Goal: Transaction & Acquisition: Book appointment/travel/reservation

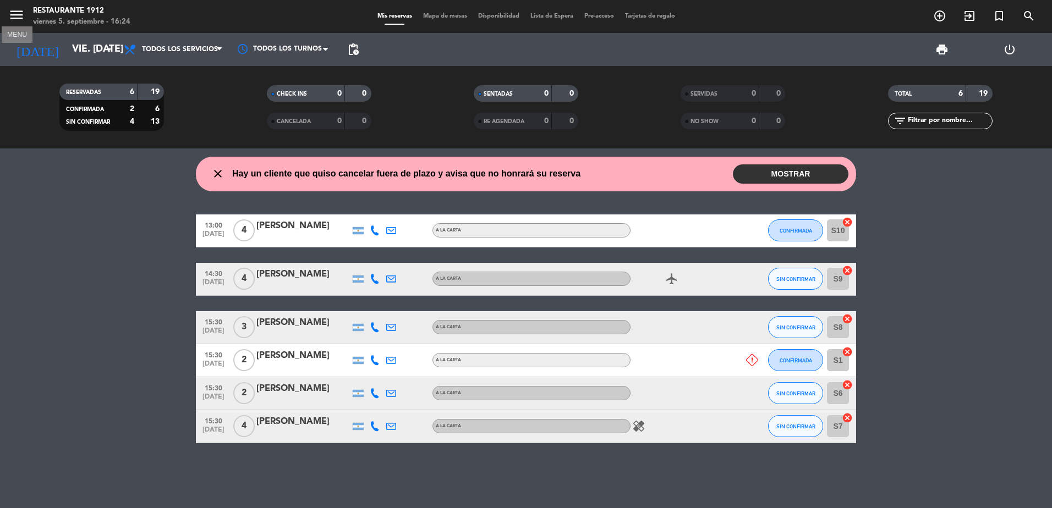
click at [21, 8] on icon "menu" at bounding box center [16, 15] width 17 height 17
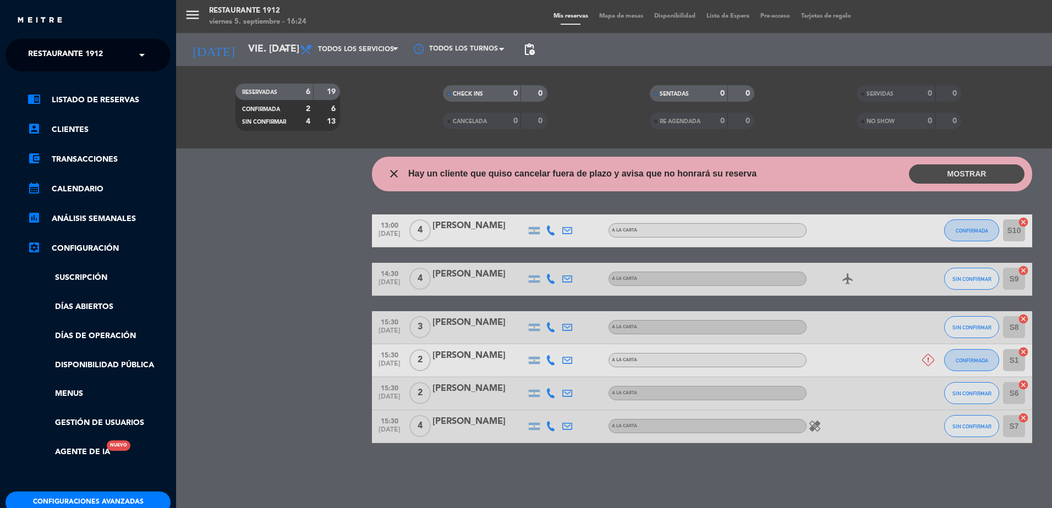
click at [63, 54] on span "Restaurante 1912" at bounding box center [65, 54] width 75 height 23
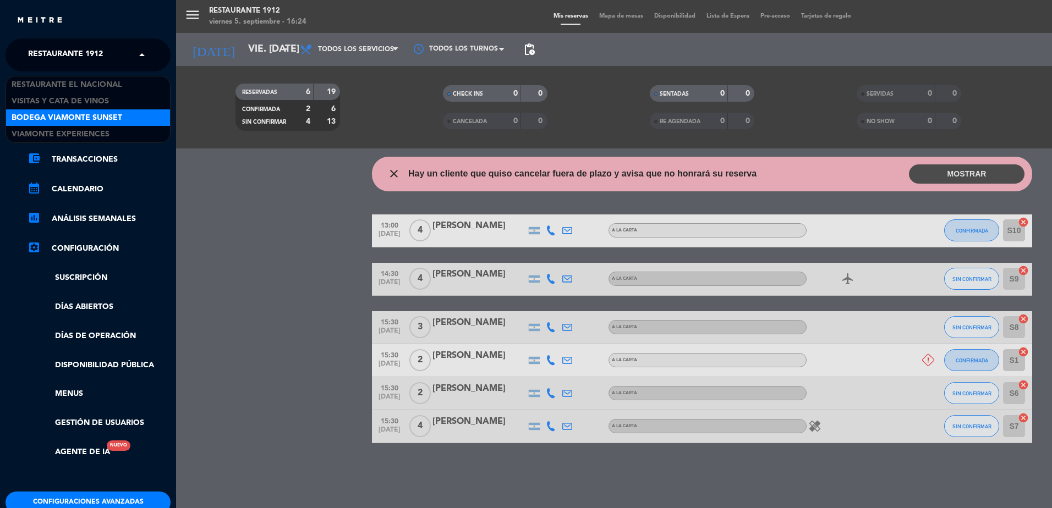
click at [99, 115] on span "Bodega Viamonte Sunset" at bounding box center [67, 118] width 111 height 13
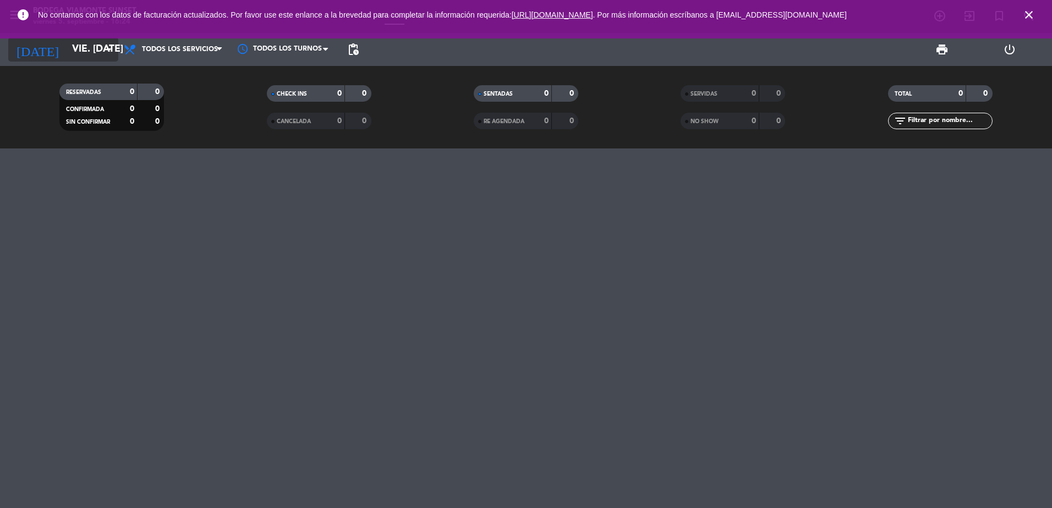
click at [96, 43] on input "vie. [DATE]" at bounding box center [131, 50] width 128 height 22
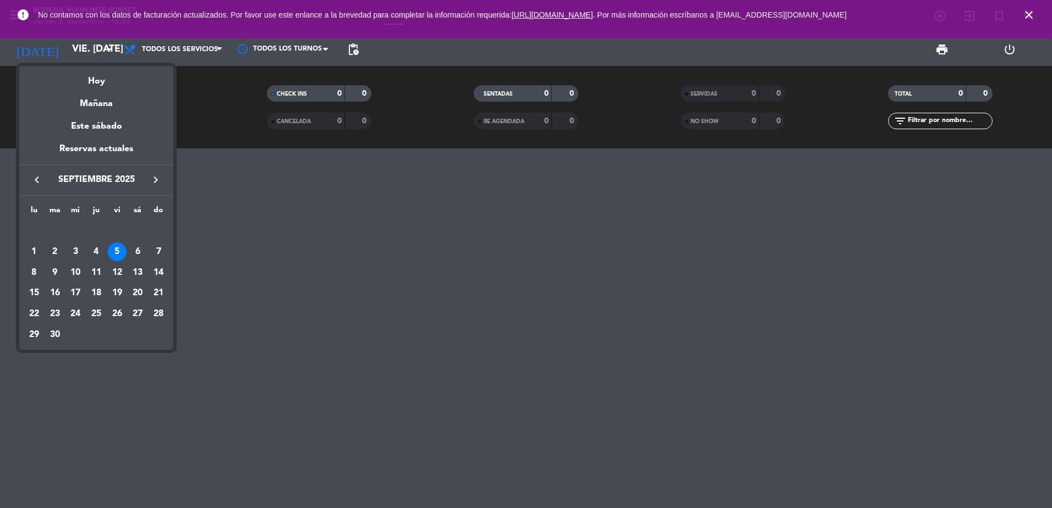
click at [158, 182] on icon "keyboard_arrow_right" at bounding box center [155, 179] width 13 height 13
click at [115, 270] on div "10" at bounding box center [117, 273] width 19 height 19
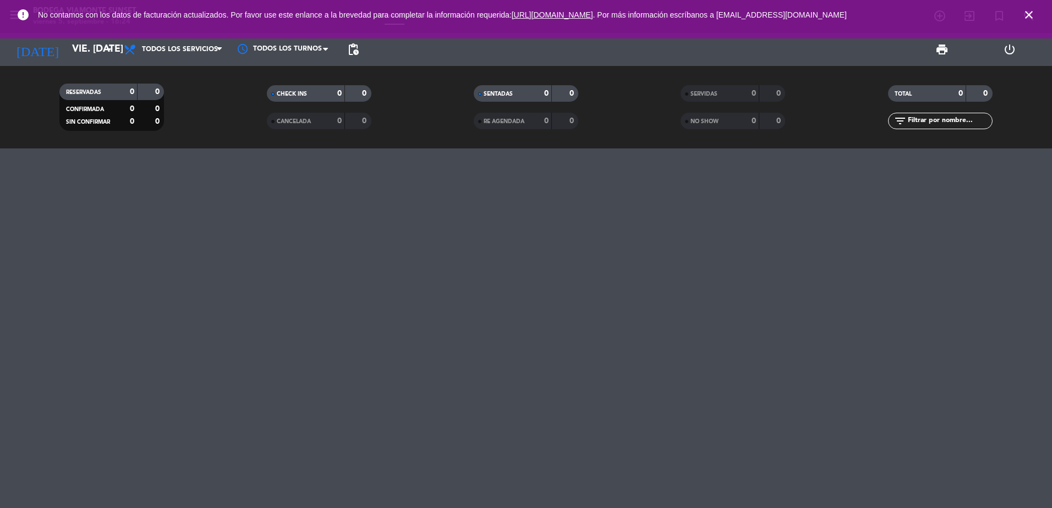
type input "vie. [DATE]"
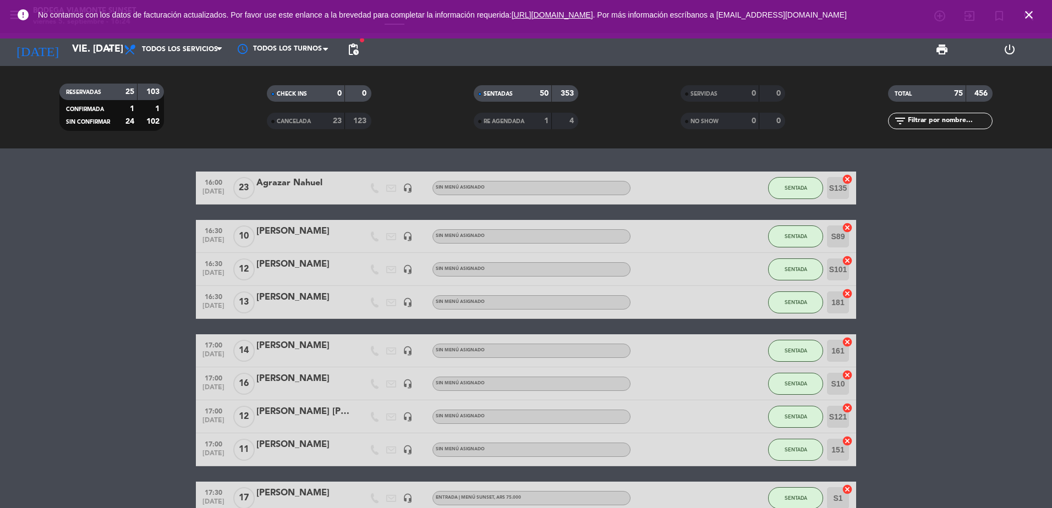
click at [1029, 12] on icon "close" at bounding box center [1028, 14] width 13 height 13
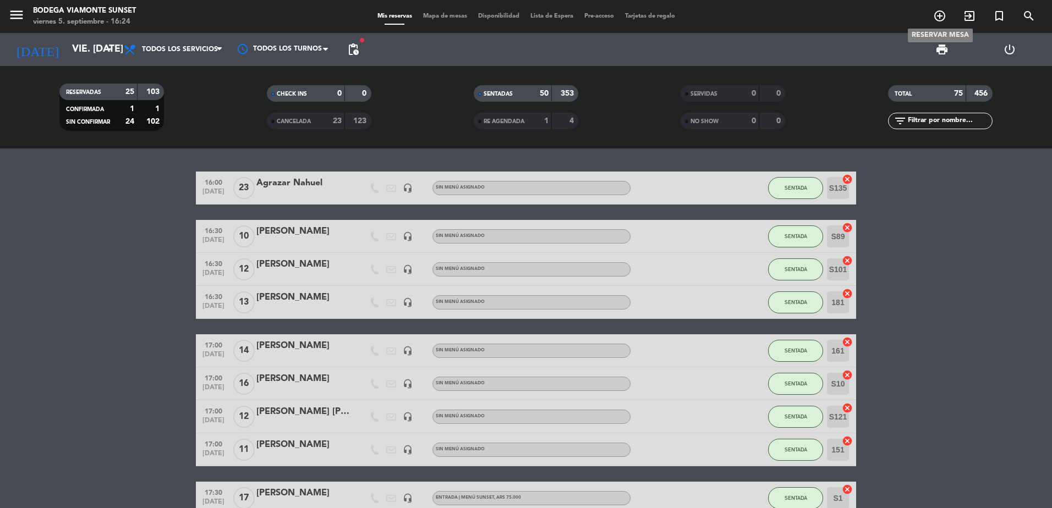
click at [938, 13] on icon "add_circle_outline" at bounding box center [939, 15] width 13 height 13
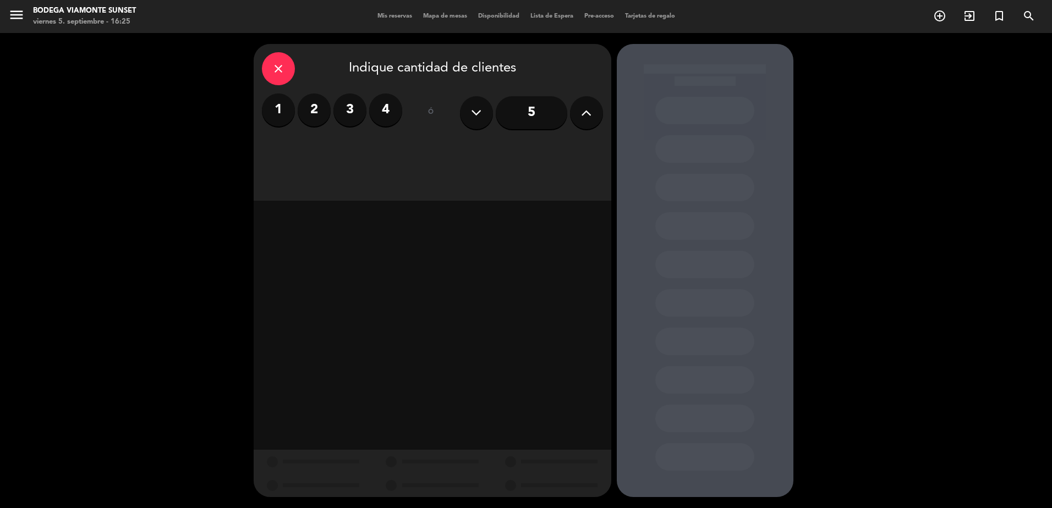
click at [585, 113] on icon at bounding box center [586, 113] width 10 height 17
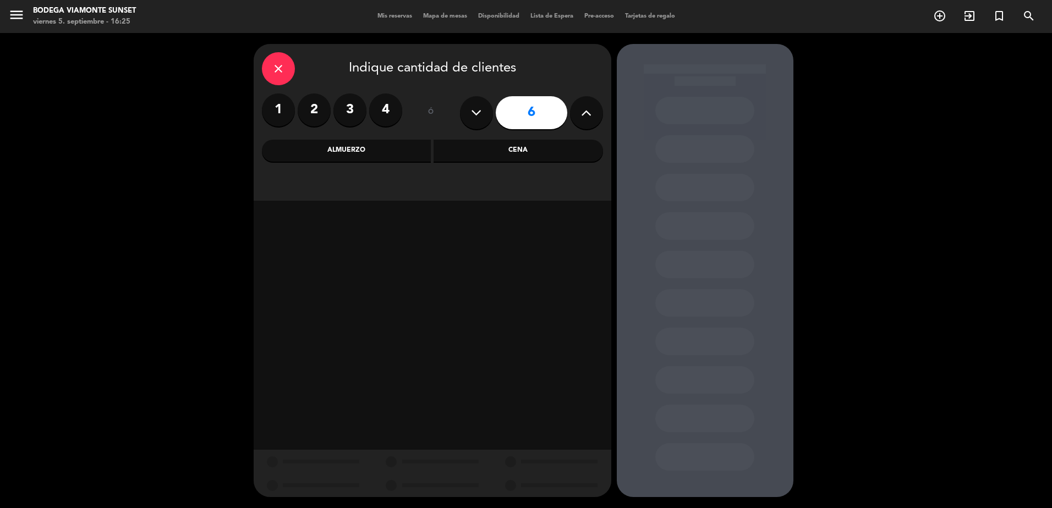
click at [585, 113] on icon at bounding box center [586, 113] width 10 height 17
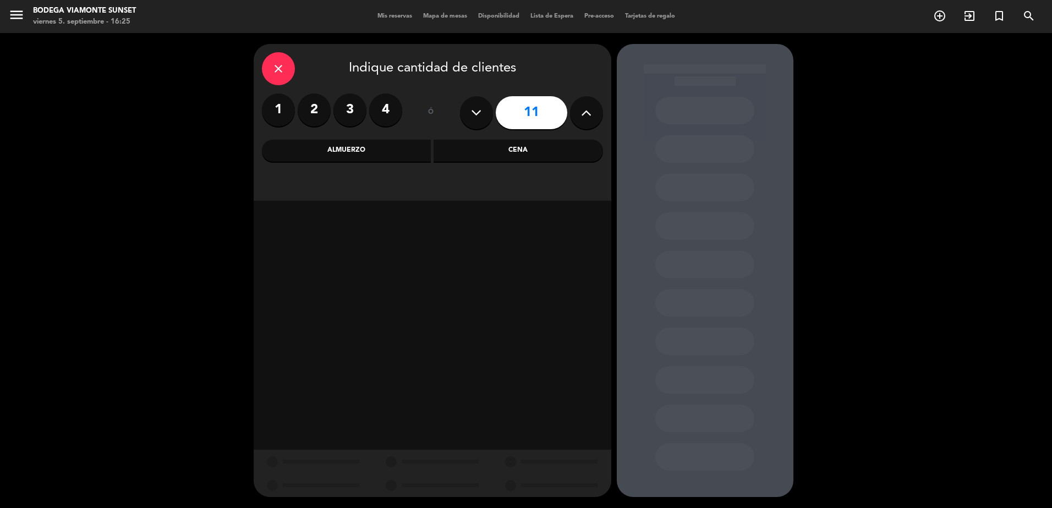
click at [585, 113] on icon at bounding box center [586, 113] width 10 height 17
type input "12"
click at [483, 151] on div "Cena" at bounding box center [518, 151] width 169 height 22
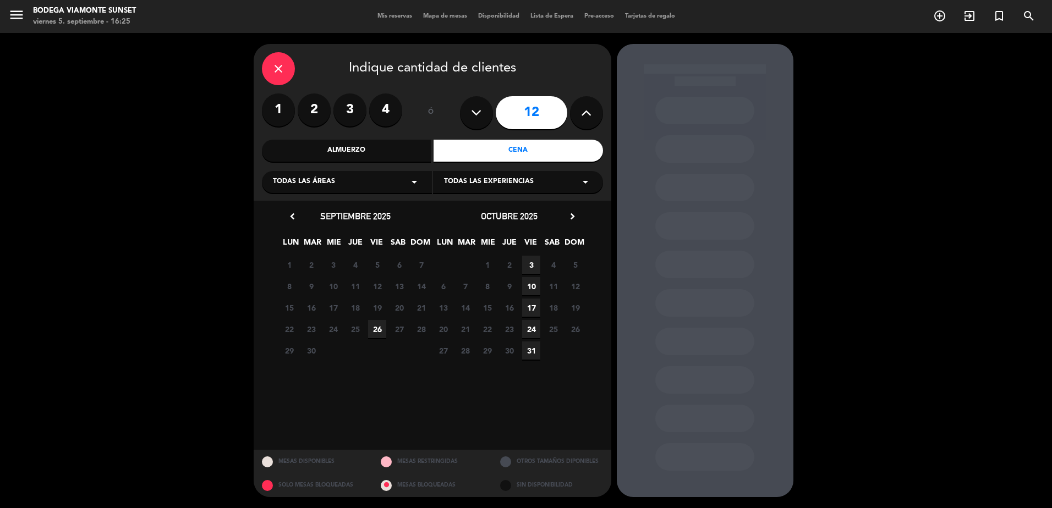
click at [530, 284] on span "10" at bounding box center [531, 286] width 18 height 18
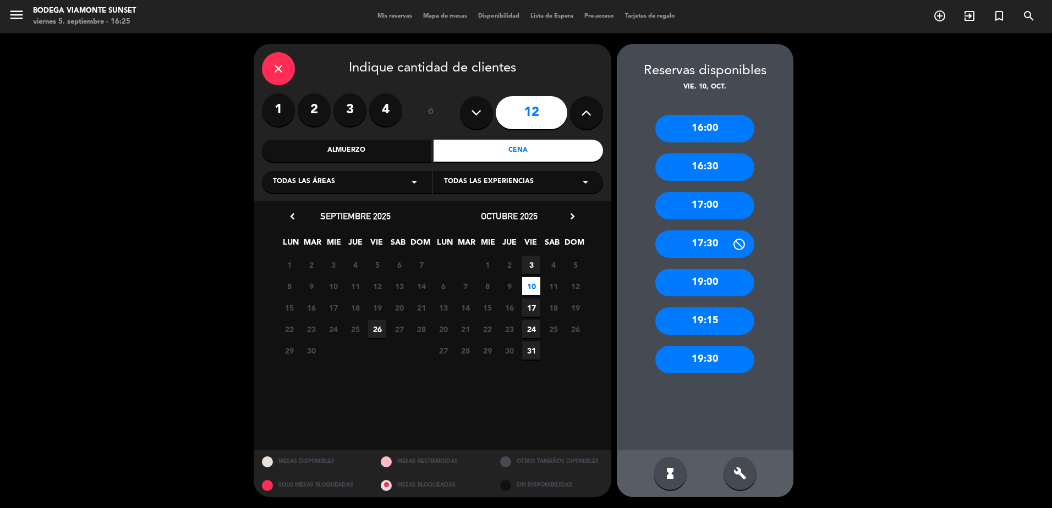
click at [699, 280] on div "19:00" at bounding box center [704, 283] width 99 height 28
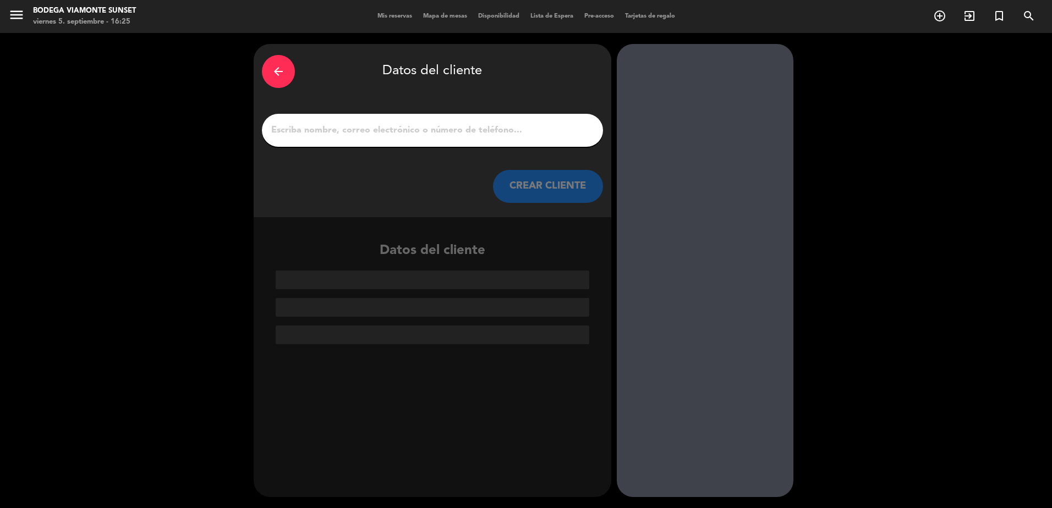
click at [462, 125] on input "1" at bounding box center [432, 130] width 325 height 15
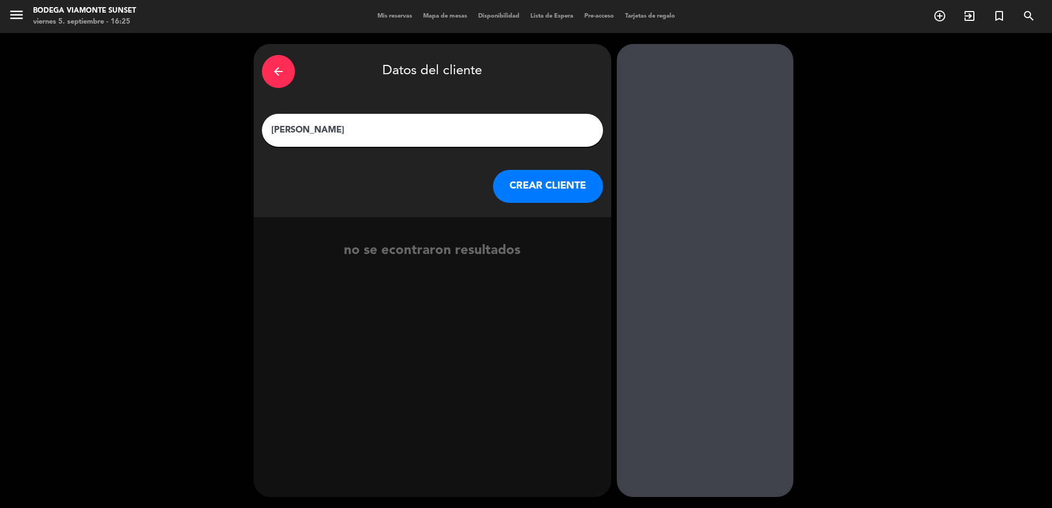
type input "[PERSON_NAME]"
click at [517, 186] on button "CREAR CLIENTE" at bounding box center [548, 186] width 110 height 33
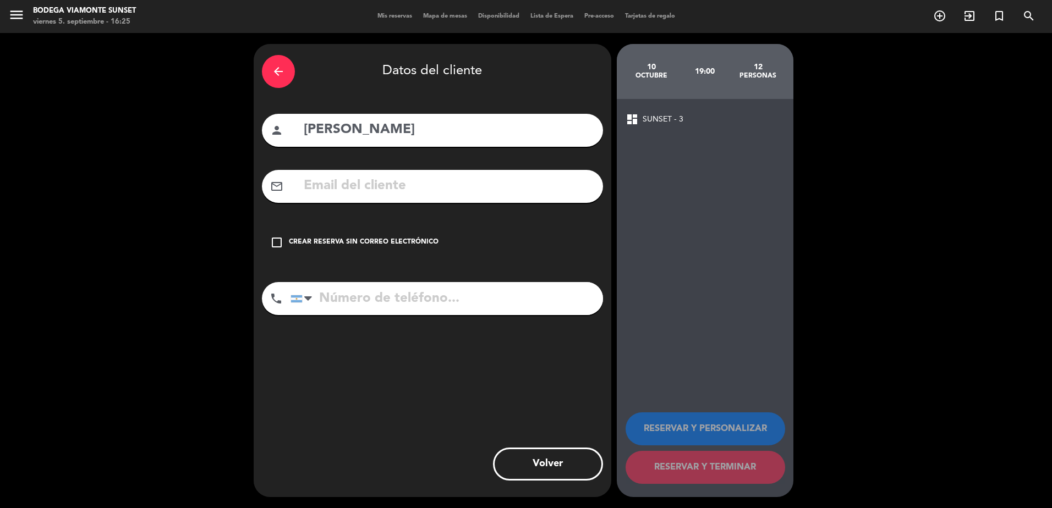
click at [327, 237] on div "Crear reserva sin correo electrónico" at bounding box center [364, 242] width 150 height 11
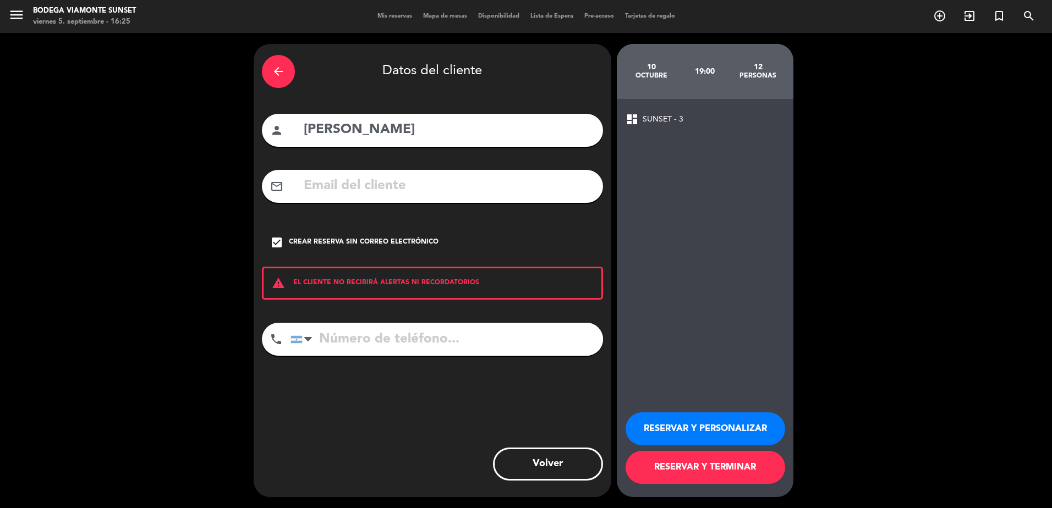
click at [710, 466] on button "RESERVAR Y TERMINAR" at bounding box center [706, 467] width 160 height 33
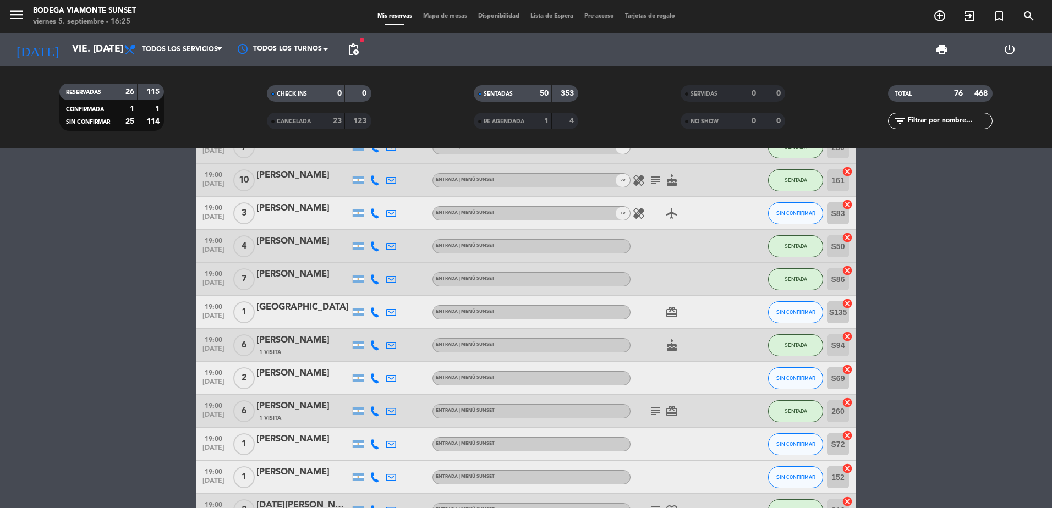
scroll to position [770, 0]
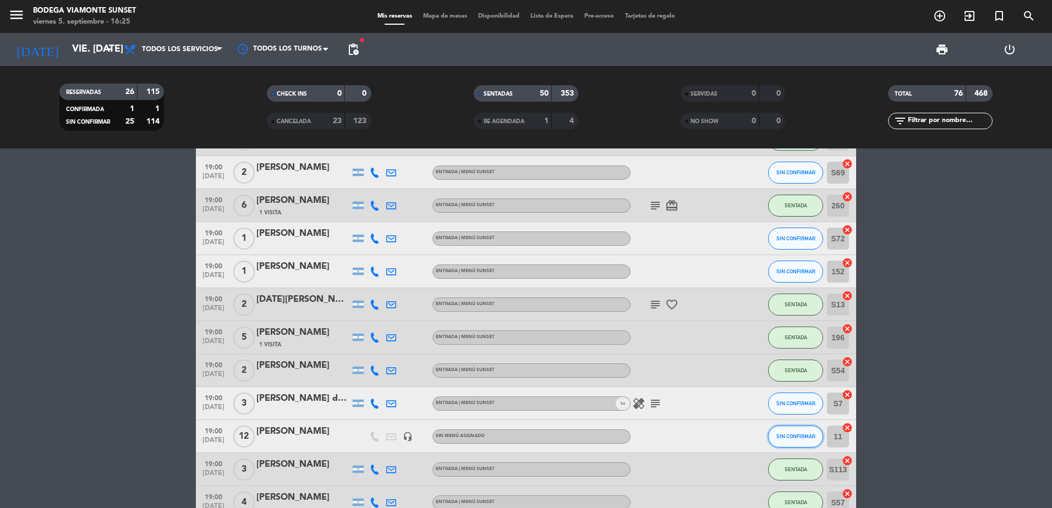
click at [787, 438] on span "SIN CONFIRMAR" at bounding box center [795, 437] width 39 height 6
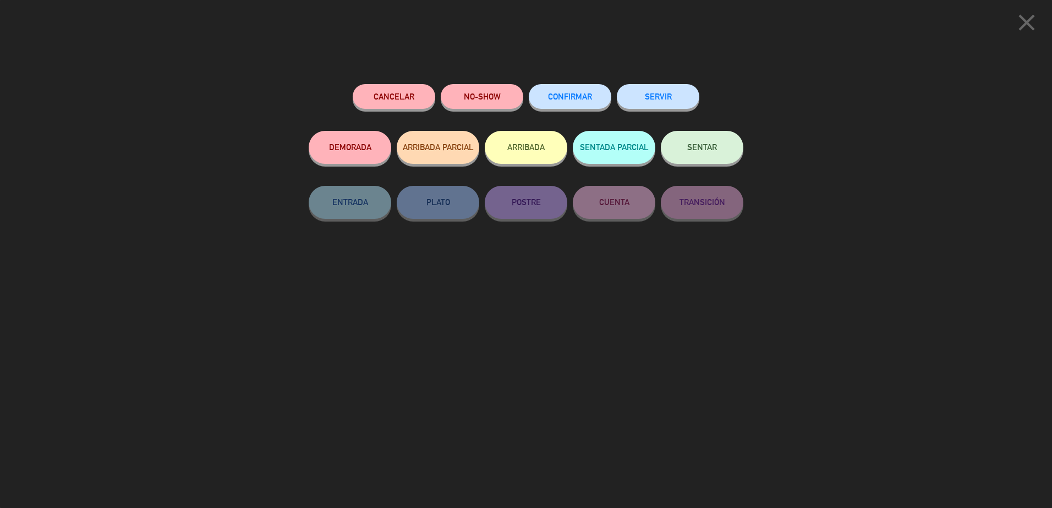
click at [704, 150] on span "SENTAR" at bounding box center [702, 147] width 30 height 9
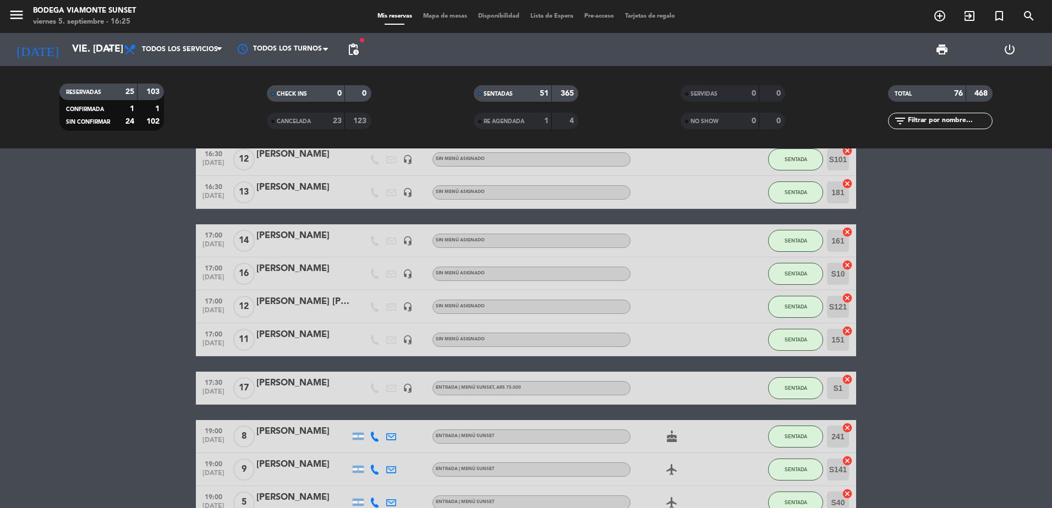
scroll to position [0, 0]
